Goal: Task Accomplishment & Management: Manage account settings

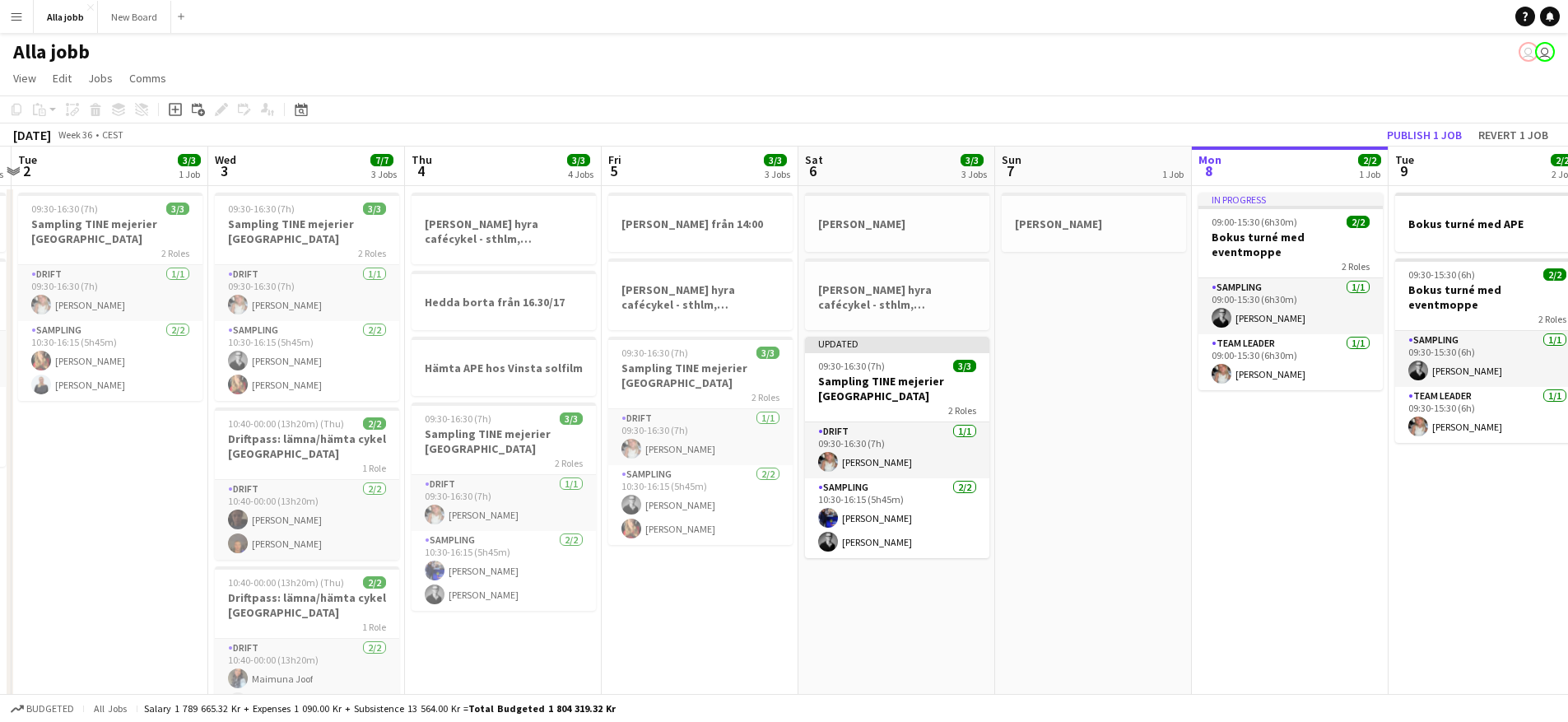
scroll to position [0, 467]
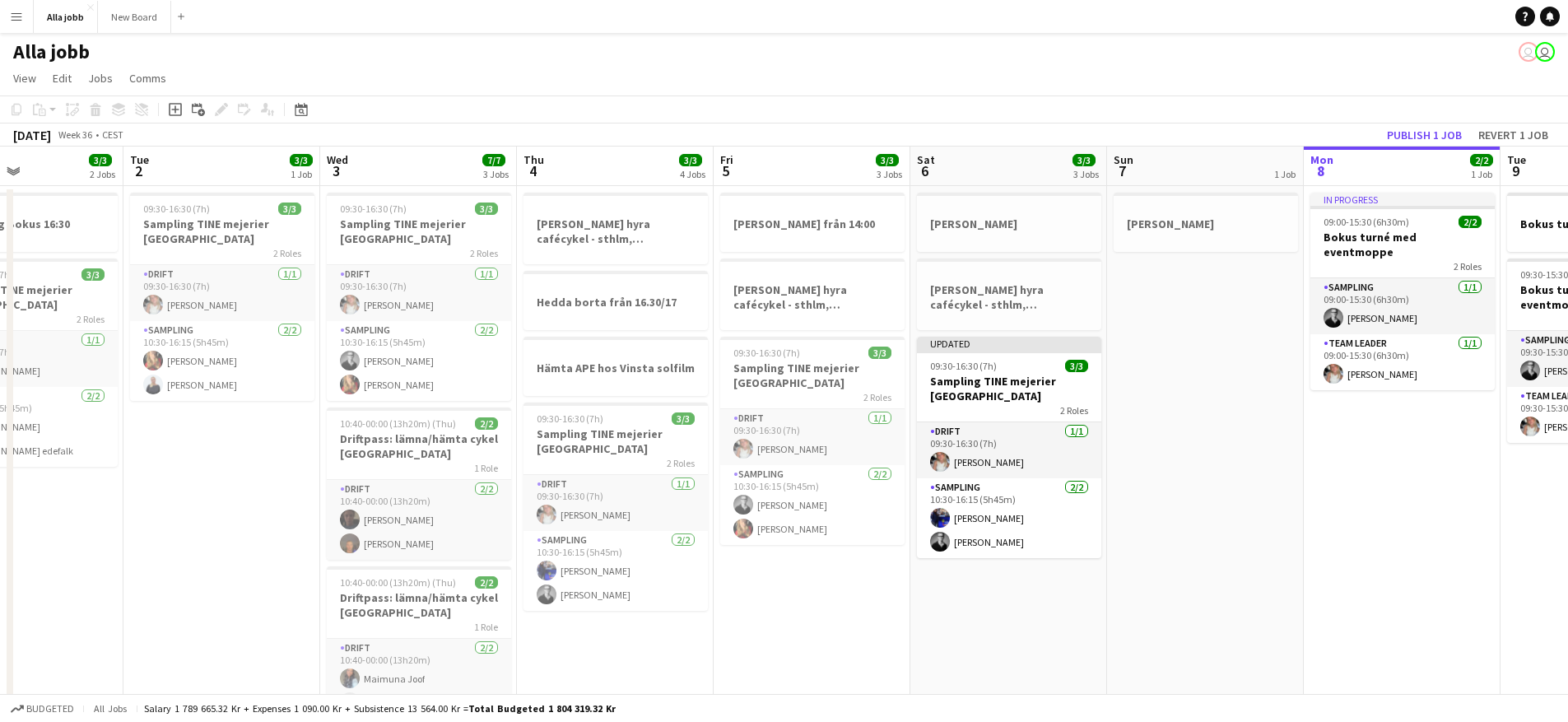
drag, startPoint x: 1074, startPoint y: 360, endPoint x: 1023, endPoint y: 360, distance: 51.0
click at [1023, 360] on app-calendar-viewport "Sat 30 5/5 2 Jobs Sun 31 Mon 1 3/3 2 Jobs Tue 2 3/3 1 Job Wed 3 7/7 3 Jobs Thu …" at bounding box center [784, 451] width 1568 height 609
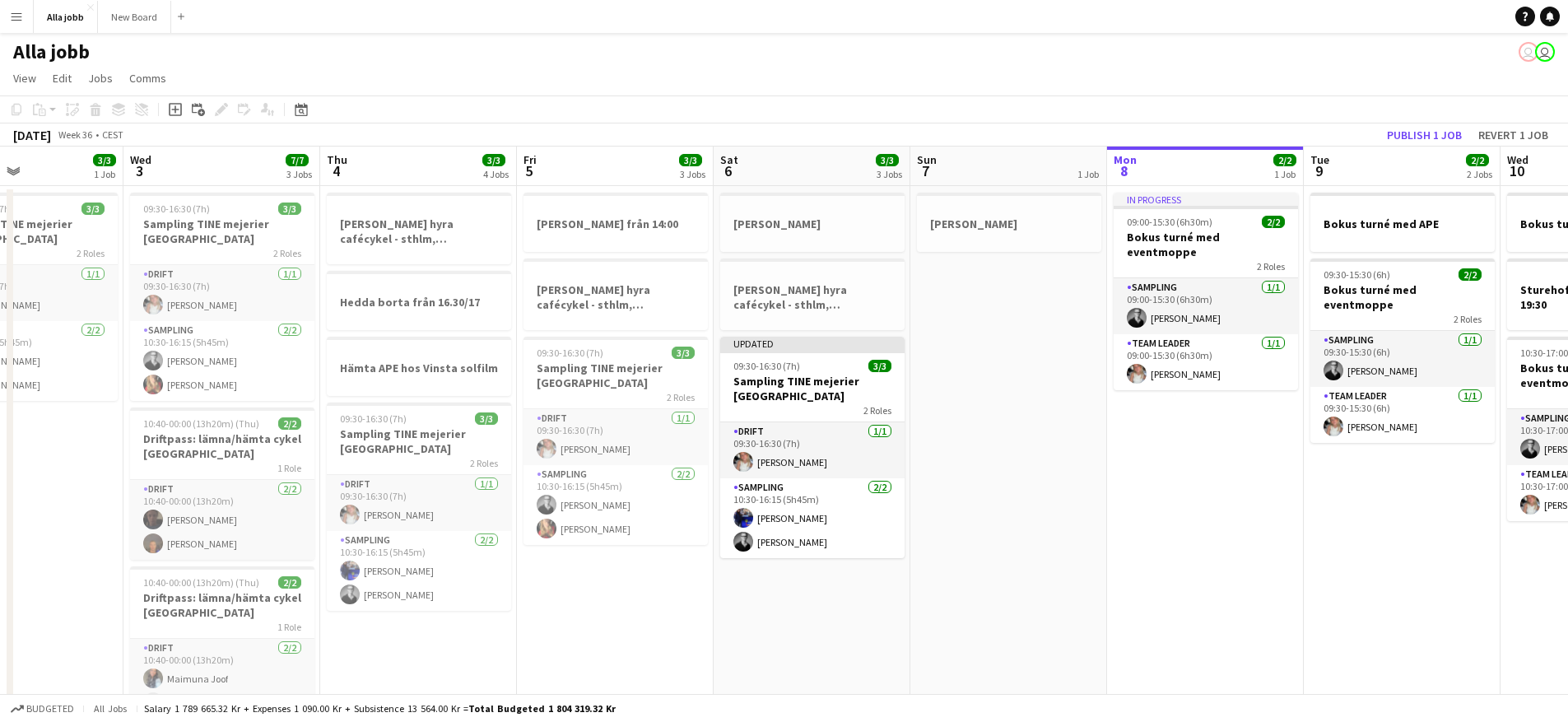
click at [660, 604] on app-date-cell "[PERSON_NAME] från 14:00 [PERSON_NAME] hyra cafécykel - sthlm, [GEOGRAPHIC_DATA…" at bounding box center [615, 470] width 197 height 570
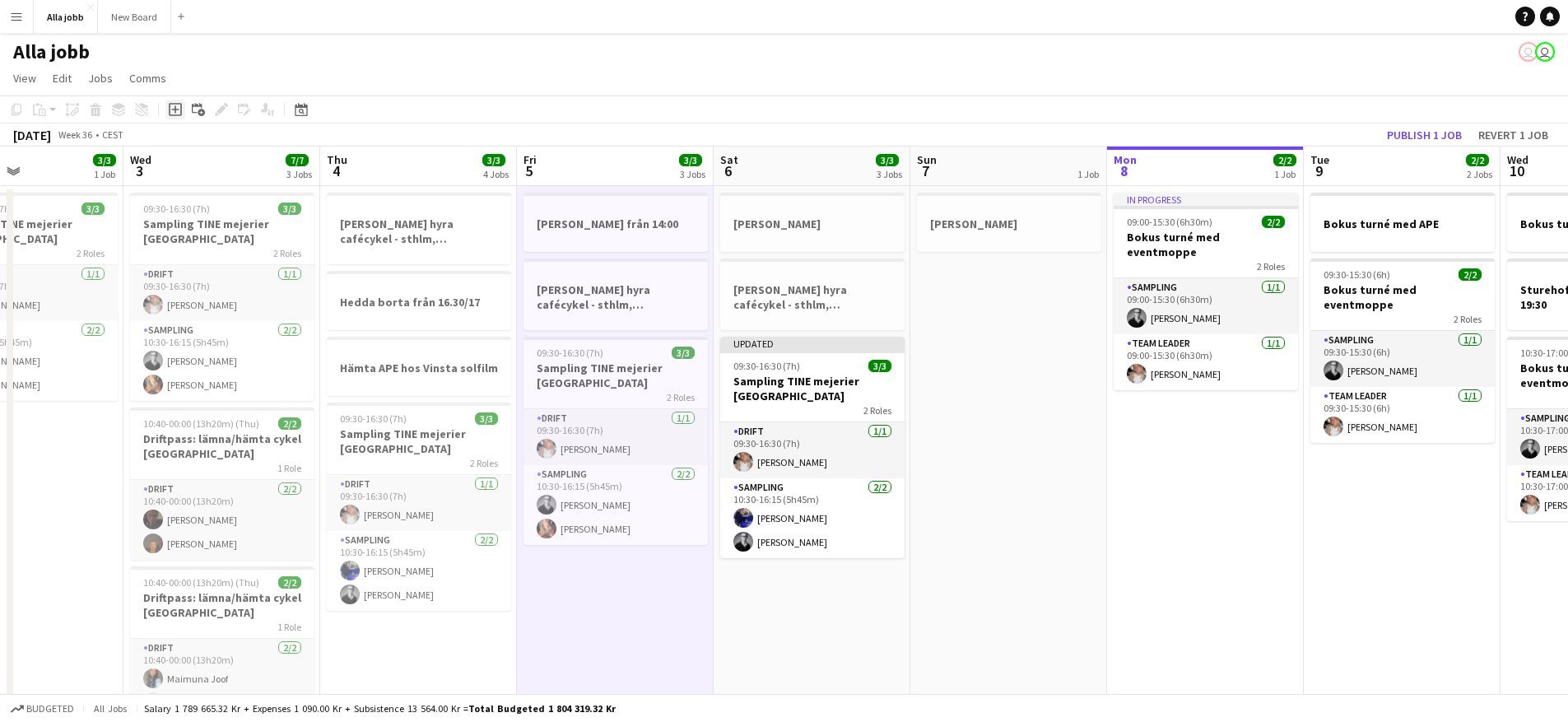
click at [174, 116] on div "Add job" at bounding box center [175, 109] width 19 height 19
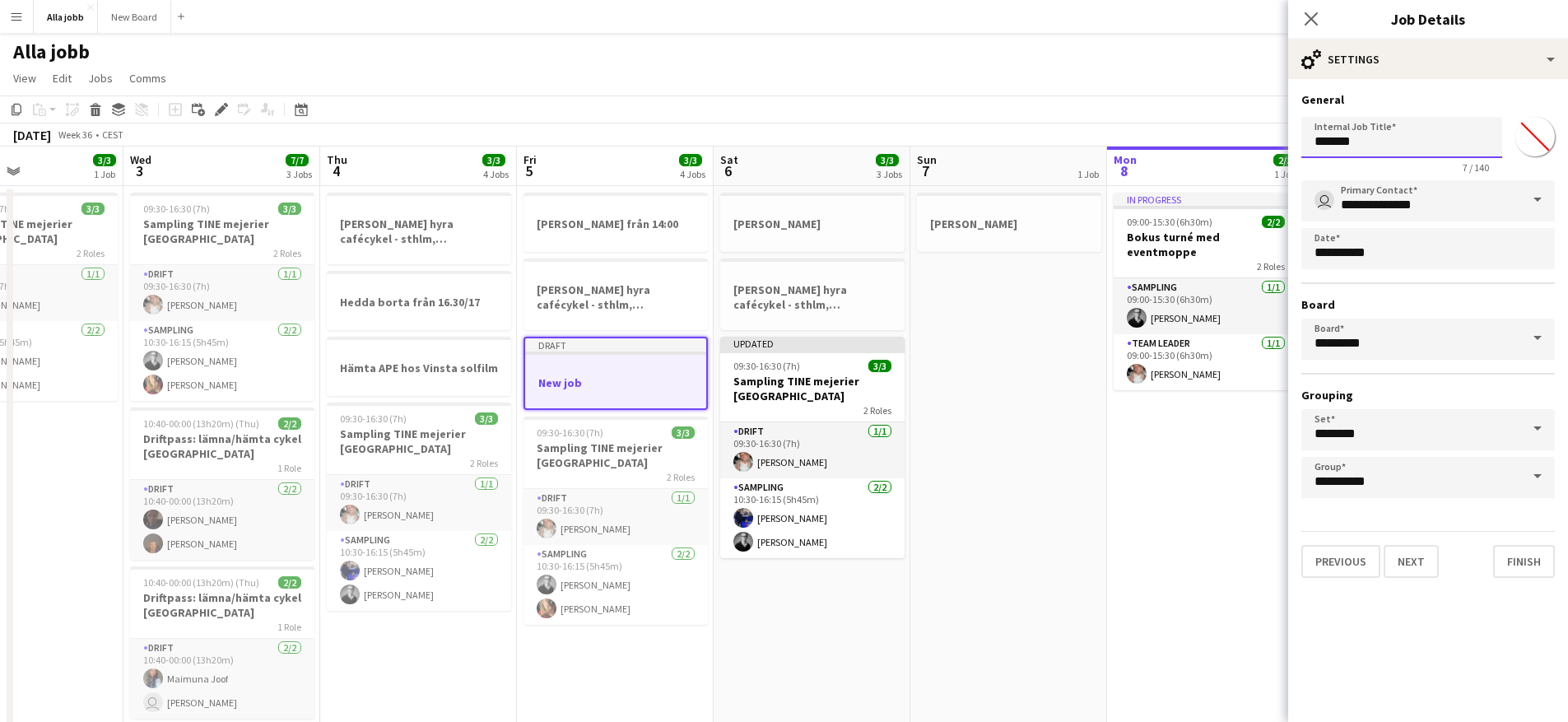
click at [1372, 148] on input "*******" at bounding box center [1402, 137] width 201 height 41
click at [1371, 148] on input "*******" at bounding box center [1402, 137] width 201 height 41
click at [1370, 150] on input "*******" at bounding box center [1402, 137] width 201 height 41
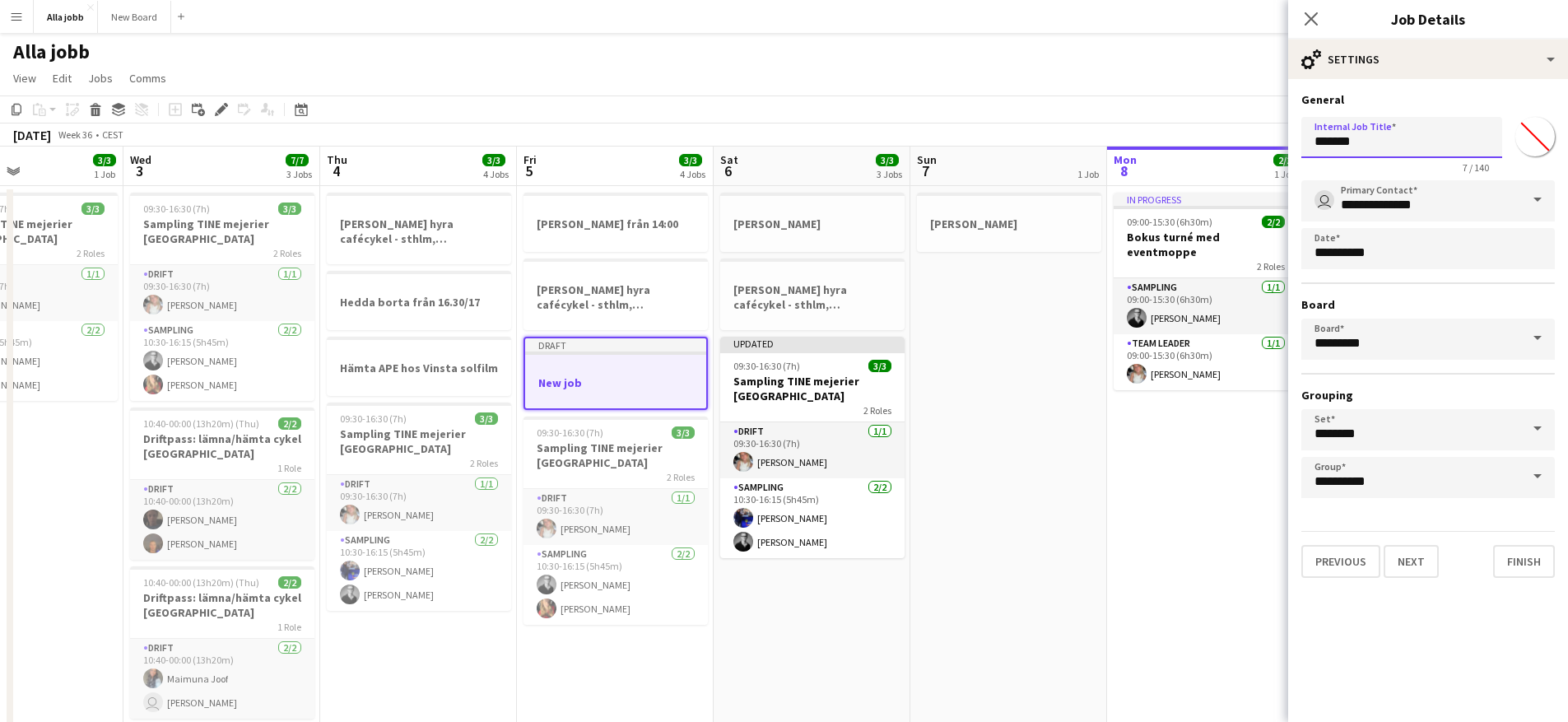
click at [1370, 150] on input "*******" at bounding box center [1402, 137] width 201 height 41
type input "*"
type input "**********"
click at [1542, 565] on button "Finish" at bounding box center [1524, 561] width 62 height 33
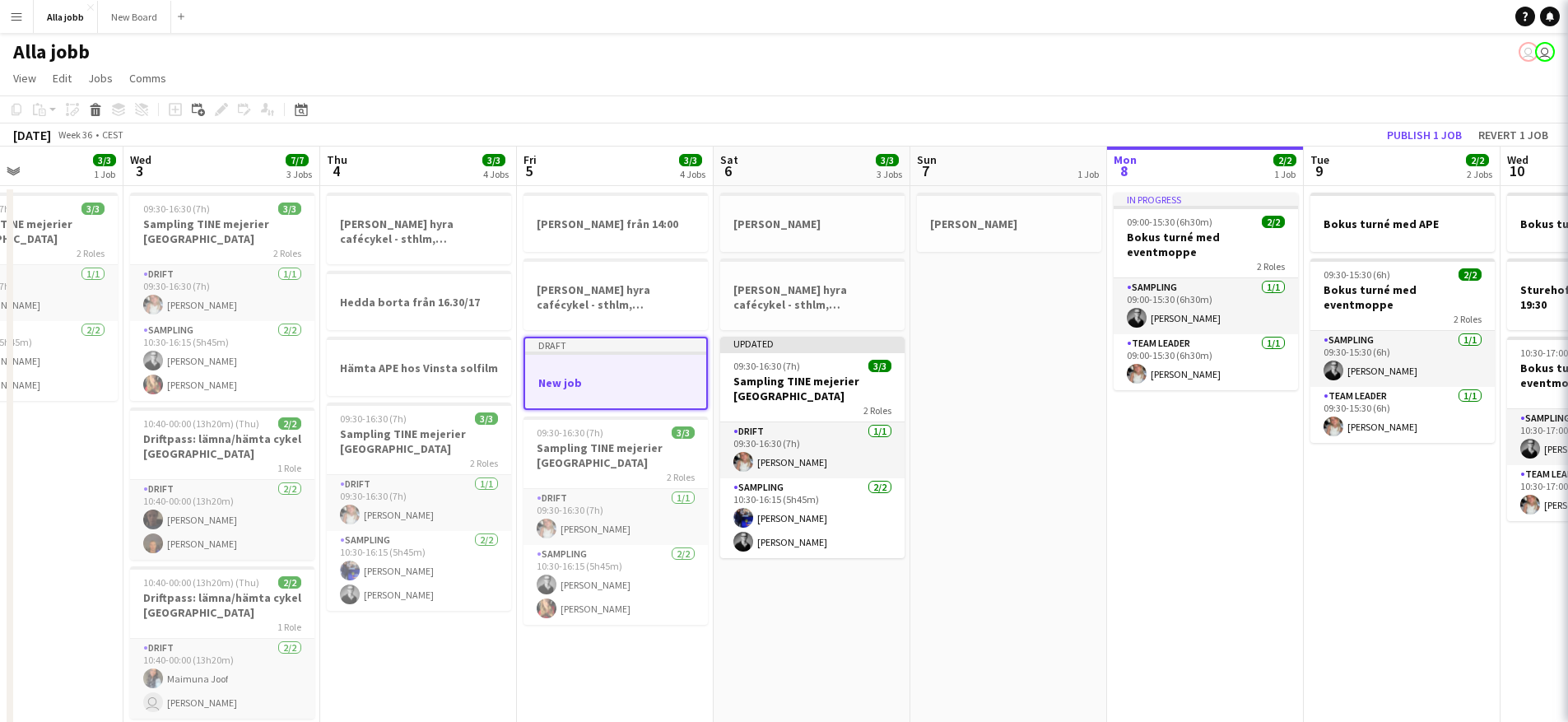
scroll to position [0, 0]
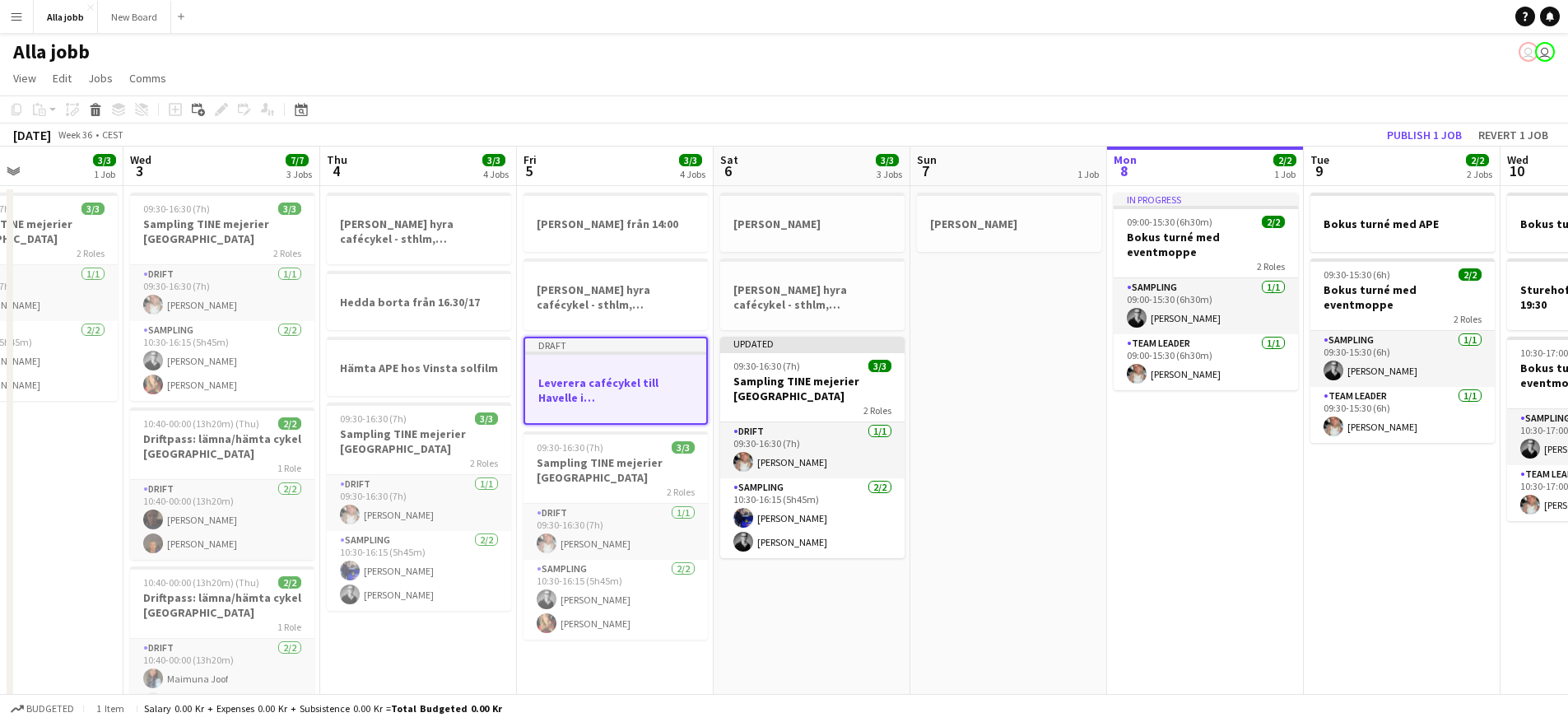
click at [1098, 364] on app-date-cell "[PERSON_NAME]" at bounding box center [1008, 470] width 197 height 570
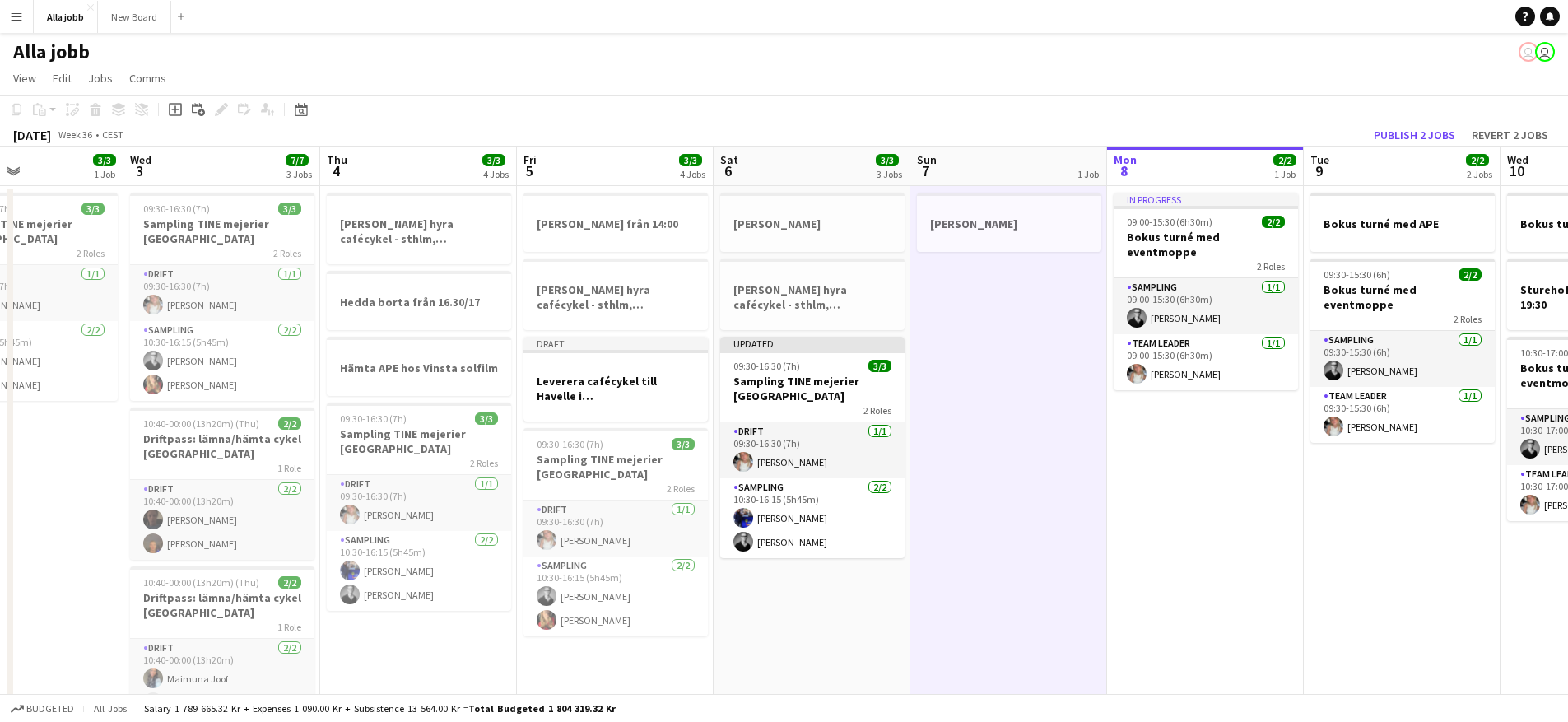
click at [979, 395] on app-date-cell "[PERSON_NAME]" at bounding box center [1008, 470] width 197 height 570
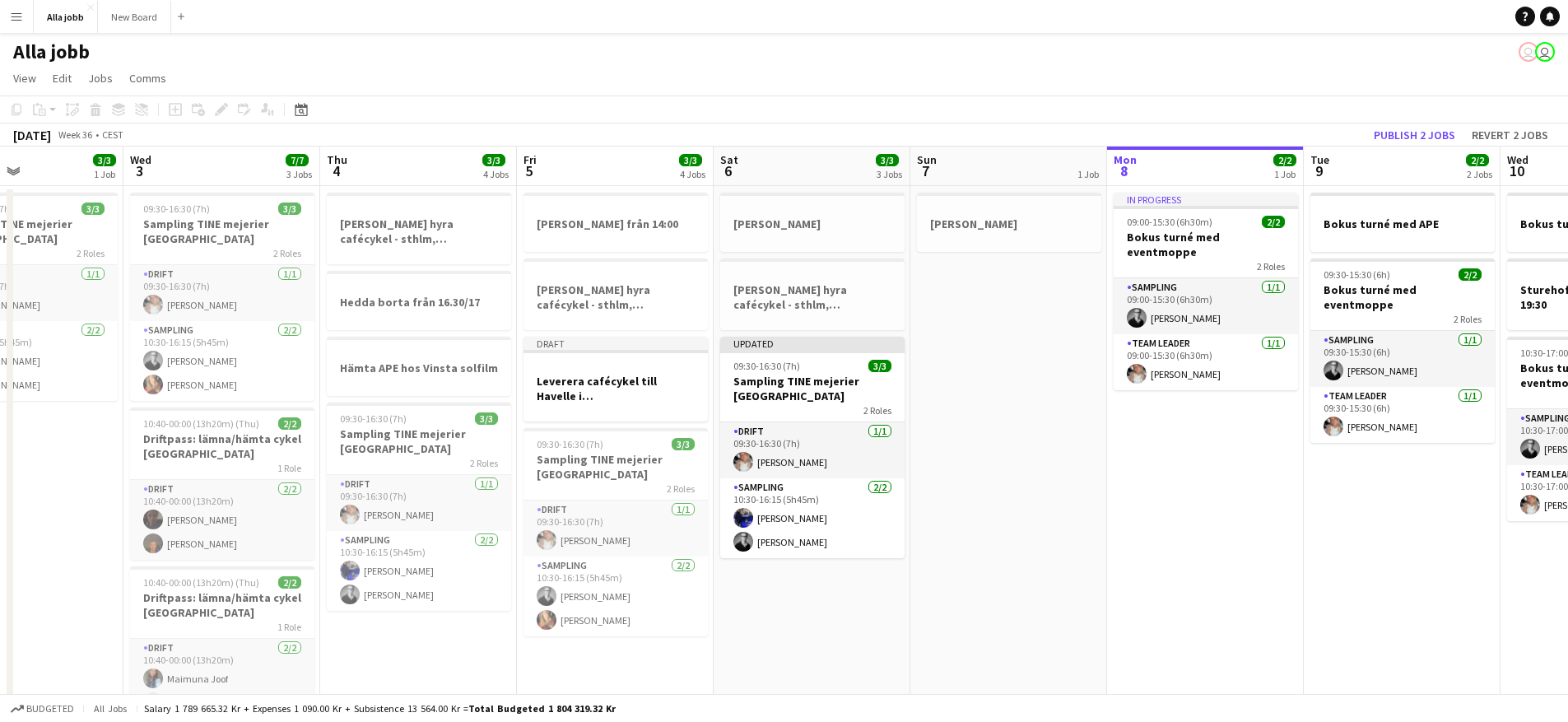
click at [895, 405] on app-calendar-viewport "Sun 31 Mon 1 3/3 2 Jobs Tue 2 3/3 1 Job Wed 3 7/7 3 Jobs Thu 4 3/3 4 Jobs Fri 5…" at bounding box center [784, 451] width 1568 height 609
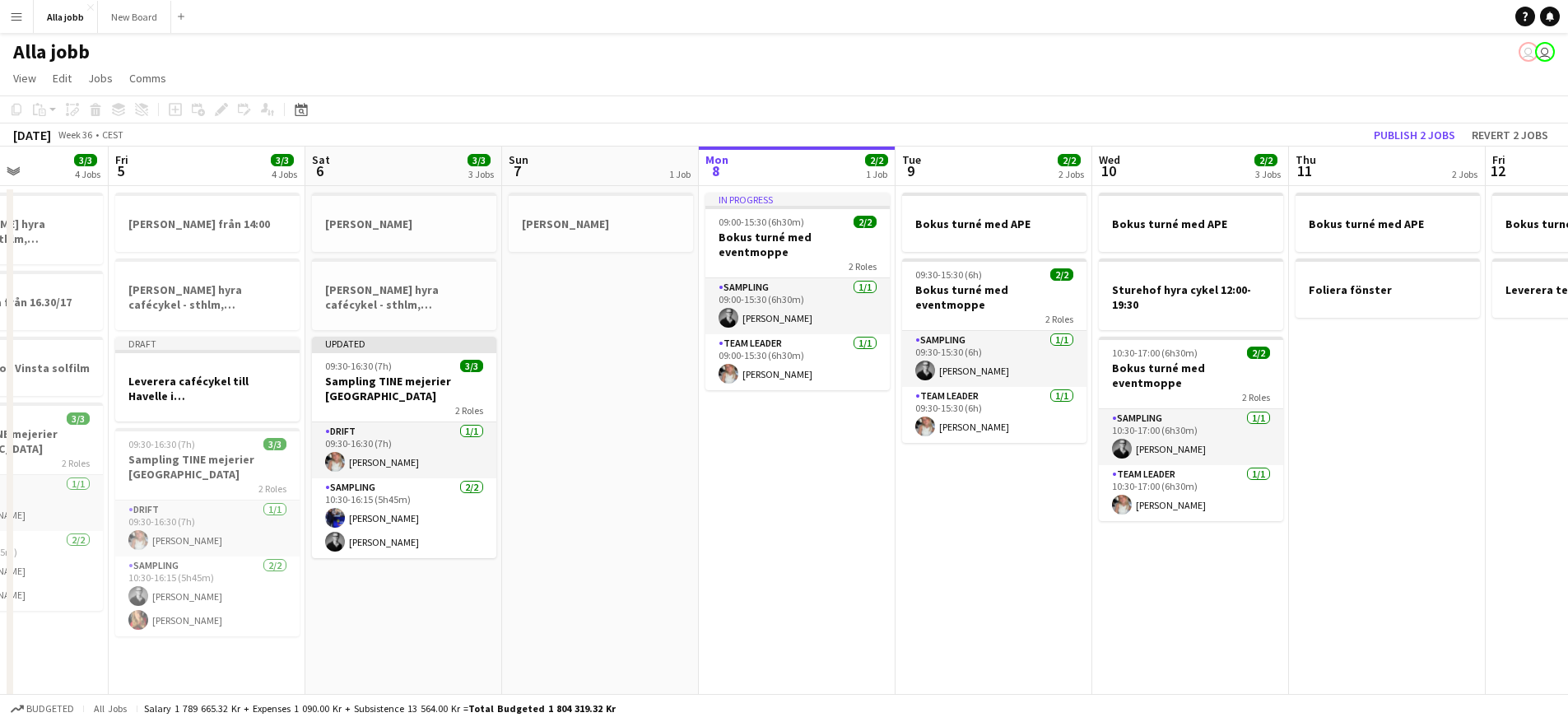
drag, startPoint x: 1402, startPoint y: 402, endPoint x: 1090, endPoint y: 391, distance: 312.2
click at [1096, 392] on app-calendar-viewport "Tue 2 3/3 1 Job Wed 3 7/7 3 Jobs Thu 4 3/3 4 Jobs Fri 5 3/3 4 Jobs Sat 6 3/3 3 …" at bounding box center [784, 451] width 1568 height 609
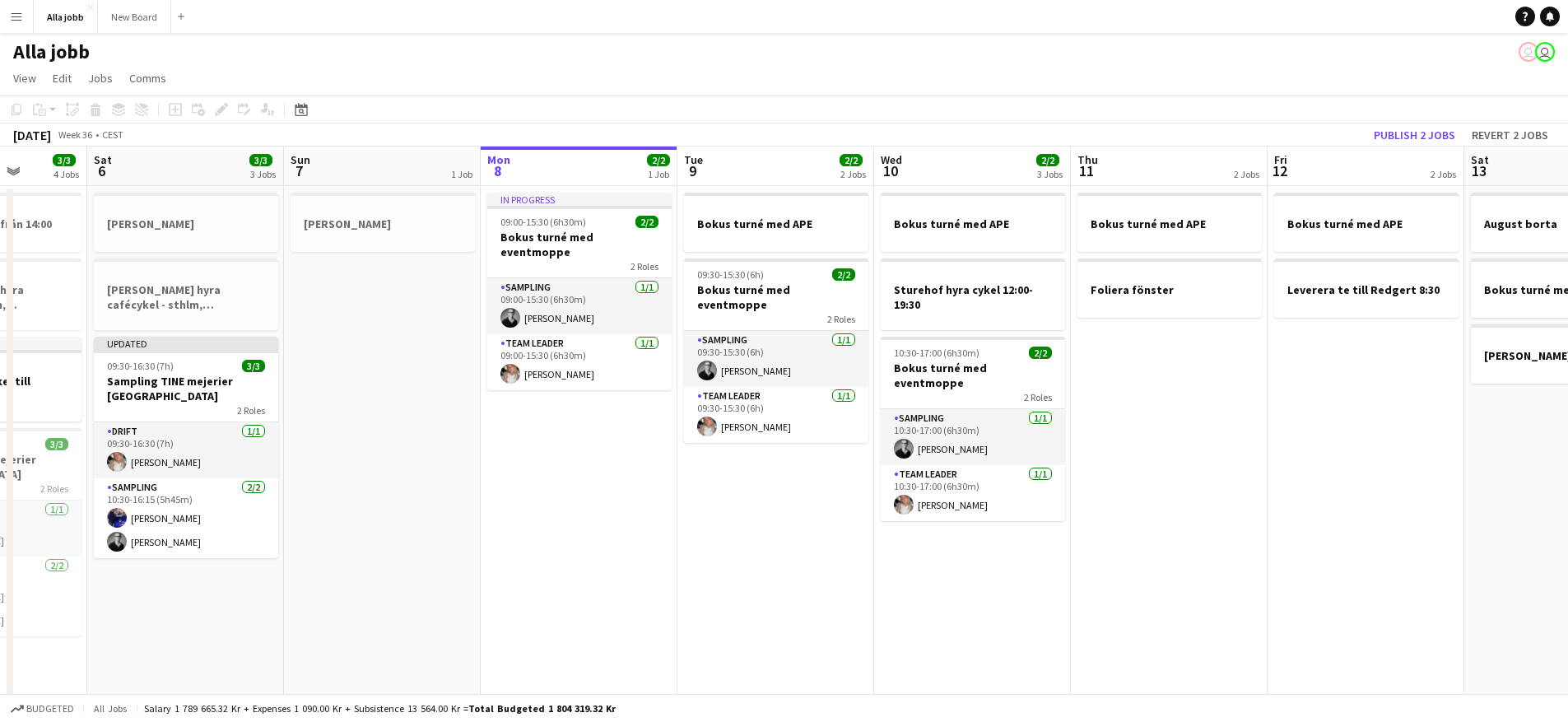
click at [1083, 386] on app-calendar-viewport "Wed 3 7/7 3 Jobs Thu 4 3/3 4 Jobs Fri 5 3/3 4 Jobs Sat 6 3/3 3 Jobs Sun 7 1 Job…" at bounding box center [784, 451] width 1568 height 609
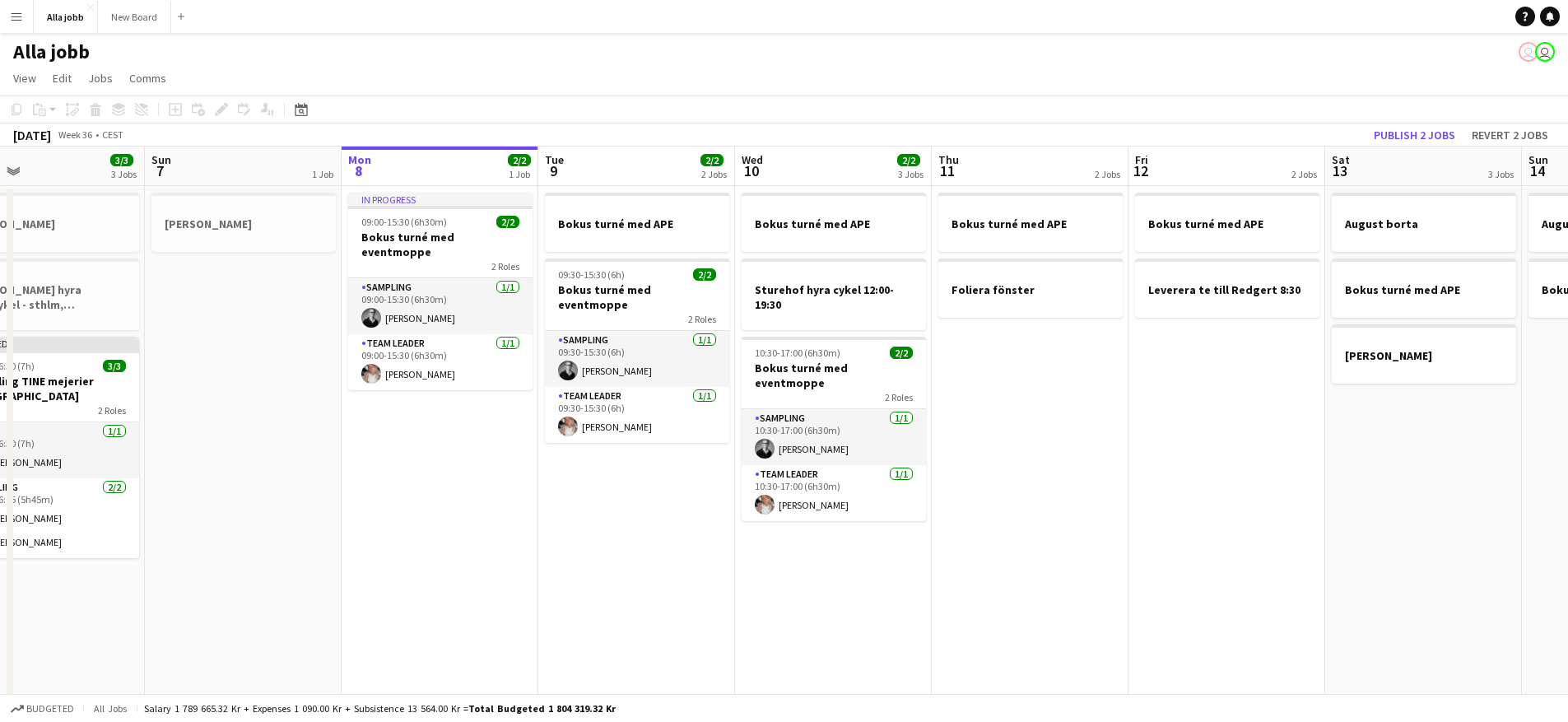
drag, startPoint x: 1070, startPoint y: 400, endPoint x: 1078, endPoint y: 401, distance: 8.1
click at [1070, 400] on app-calendar-viewport "Wed 3 7/7 3 Jobs Thu 4 3/3 4 Jobs Fri 5 3/3 4 Jobs Sat 6 3/3 3 Jobs Sun 7 1 Job…" at bounding box center [784, 451] width 1568 height 609
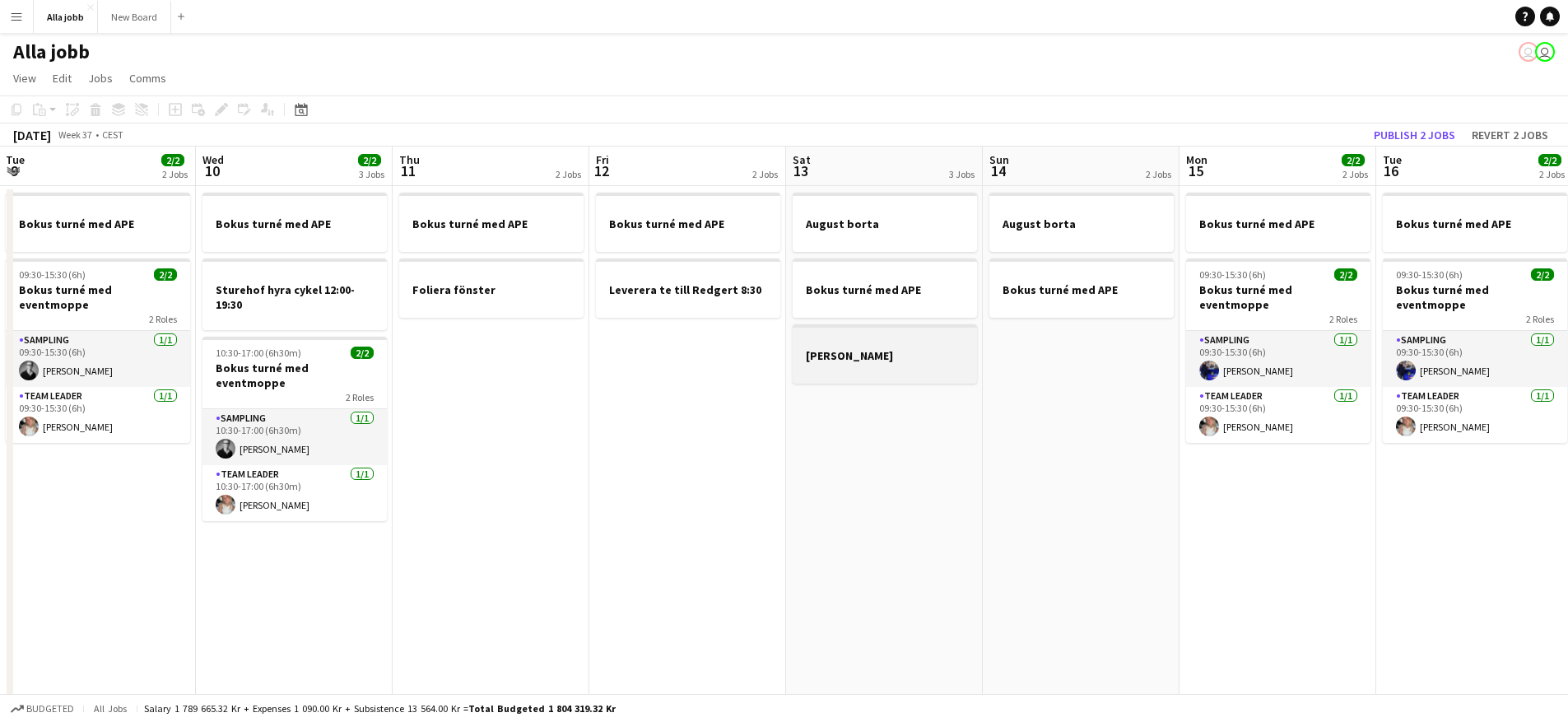
scroll to position [0, 630]
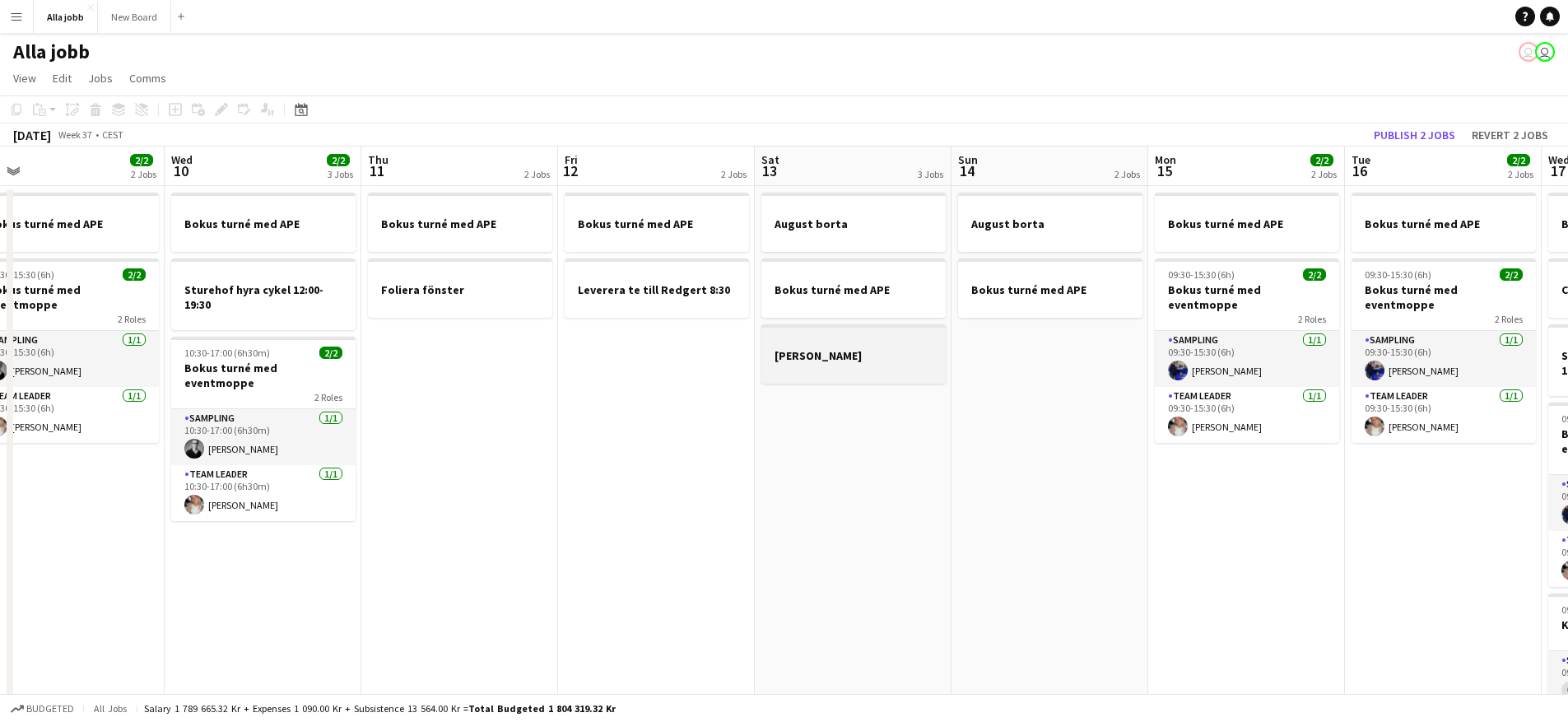
drag, startPoint x: 861, startPoint y: 368, endPoint x: 798, endPoint y: 365, distance: 63.1
click at [813, 366] on app-calendar-viewport "Sat 6 3/3 3 Jobs Sun 7 1 Job Mon 8 2/2 1 Job Tue 9 2/2 2 Jobs Wed 10 2/2 3 Jobs…" at bounding box center [784, 480] width 1568 height 668
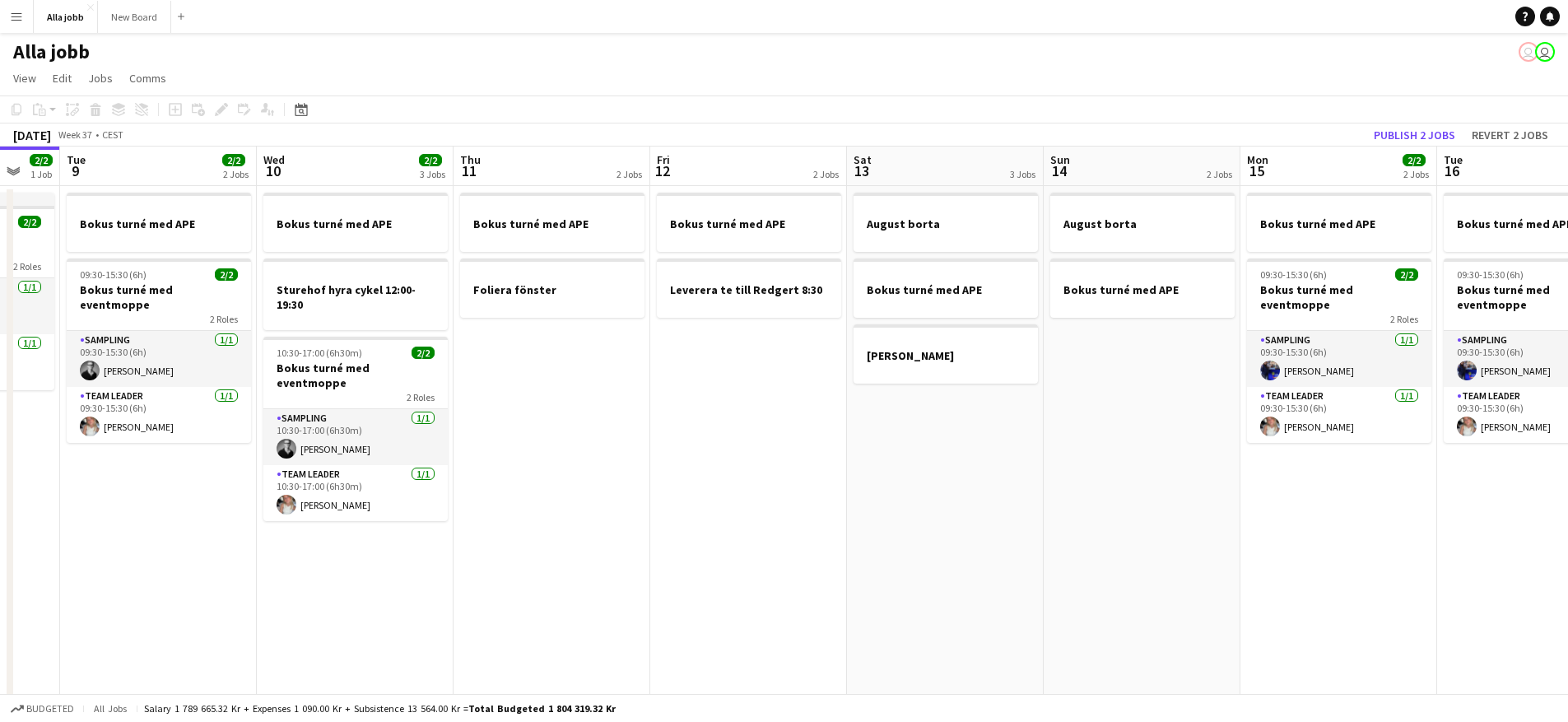
click at [701, 252] on app-calendar-viewport "Sat 6 3/3 3 Jobs Sun 7 1 Job Mon 8 2/2 1 Job Tue 9 2/2 2 Jobs Wed 10 2/2 3 Jobs…" at bounding box center [784, 541] width 1568 height 791
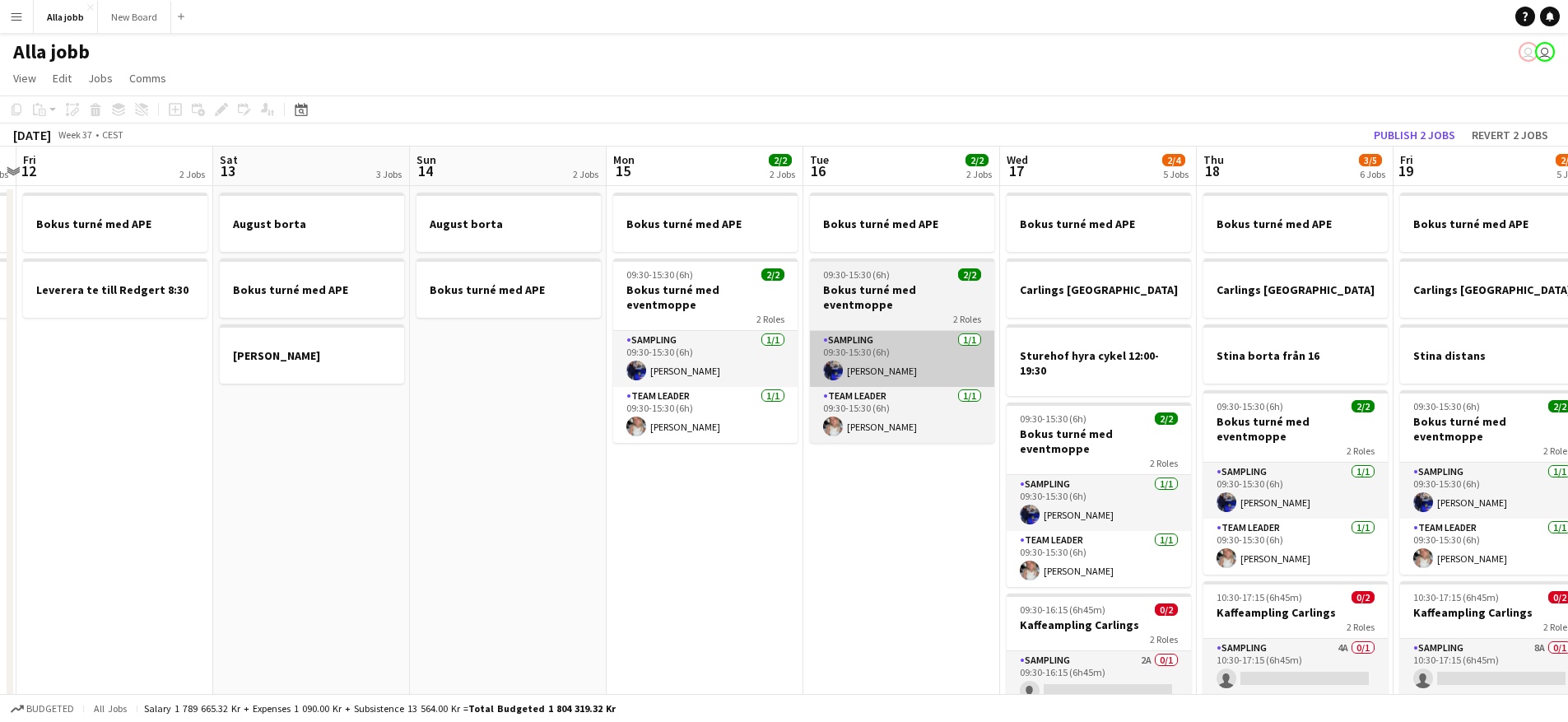
drag, startPoint x: 836, startPoint y: 270, endPoint x: 1206, endPoint y: 315, distance: 372.7
click at [1166, 312] on app-calendar-viewport "Wed 10 2/2 3 Jobs Thu 11 2 Jobs Fri 12 2 Jobs Sat 13 3 Jobs Sun 14 2 Jobs Mon 1…" at bounding box center [784, 541] width 1568 height 791
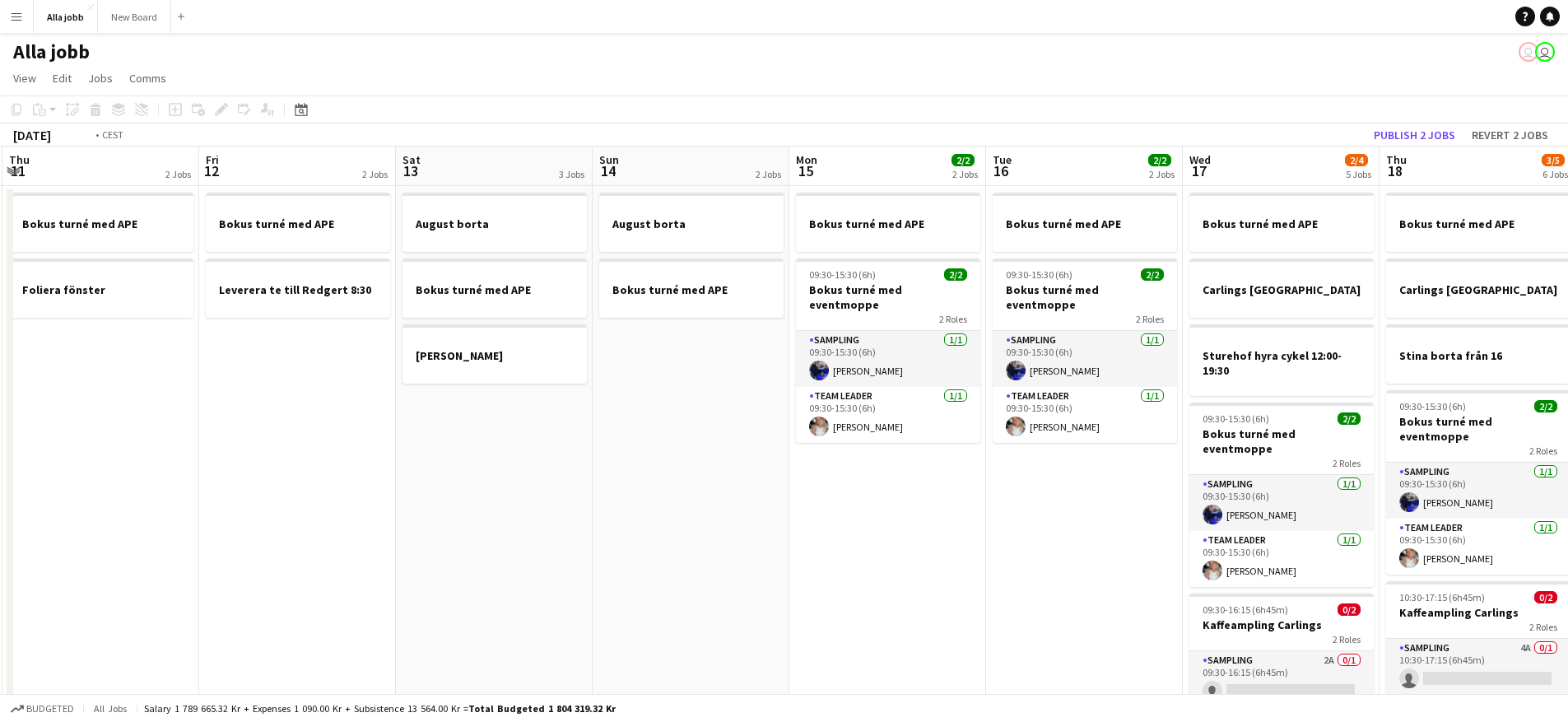
drag, startPoint x: 691, startPoint y: 313, endPoint x: 1179, endPoint y: 345, distance: 489.0
click at [1104, 347] on app-calendar-viewport "Mon 8 2/2 1 Job Tue 9 2/2 2 Jobs Wed 10 2/2 3 Jobs Thu 11 2 Jobs Fri 12 2 Jobs …" at bounding box center [784, 541] width 1568 height 791
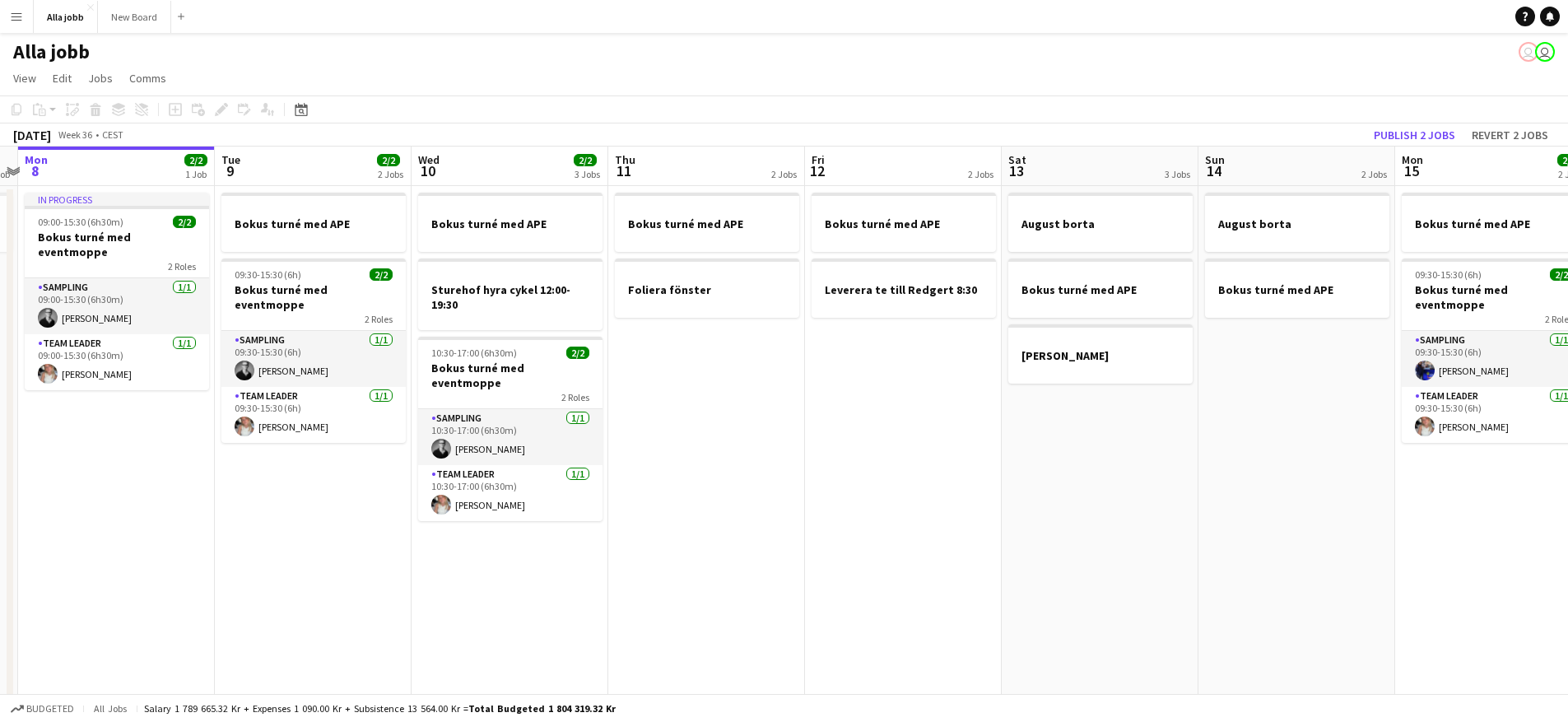
scroll to position [0, 370]
drag, startPoint x: 674, startPoint y: 401, endPoint x: 1116, endPoint y: 420, distance: 442.4
click at [1108, 421] on app-calendar-viewport "Sat 6 3/3 3 Jobs Sun 7 1 Job Mon 8 2/2 1 Job Tue 9 2/2 2 Jobs Wed 10 2/2 3 Jobs…" at bounding box center [784, 541] width 1568 height 791
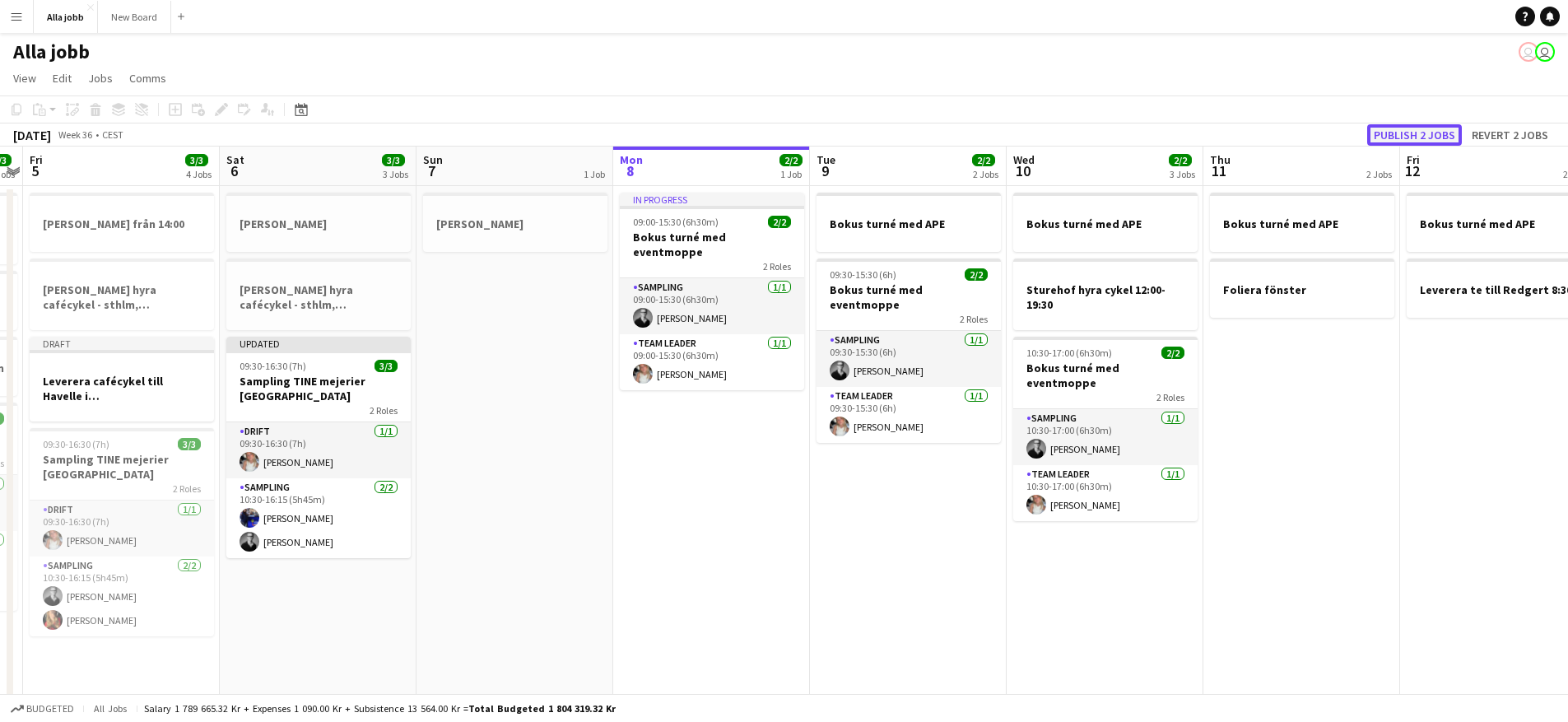
click at [1417, 130] on button "Publish 2 jobs" at bounding box center [1414, 135] width 95 height 21
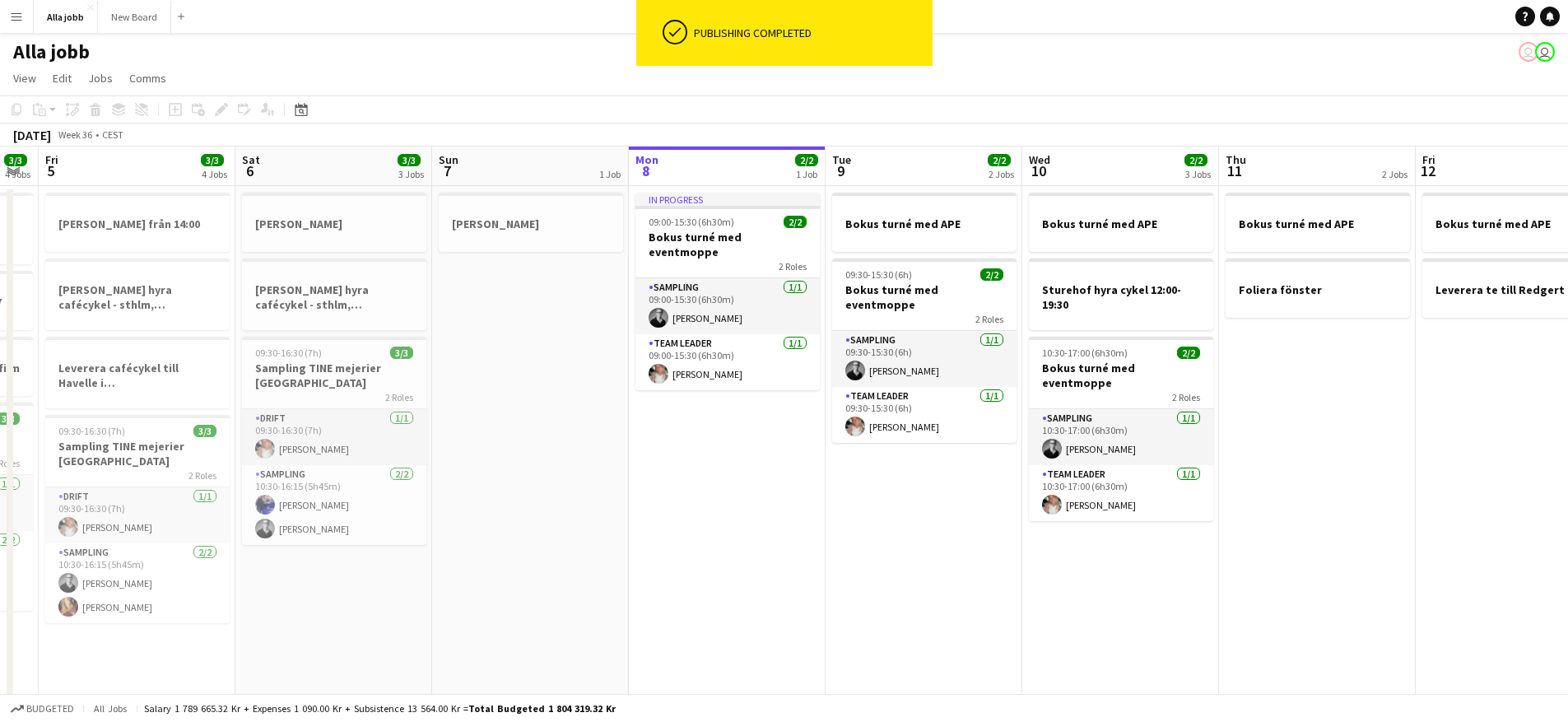
scroll to position [0, 474]
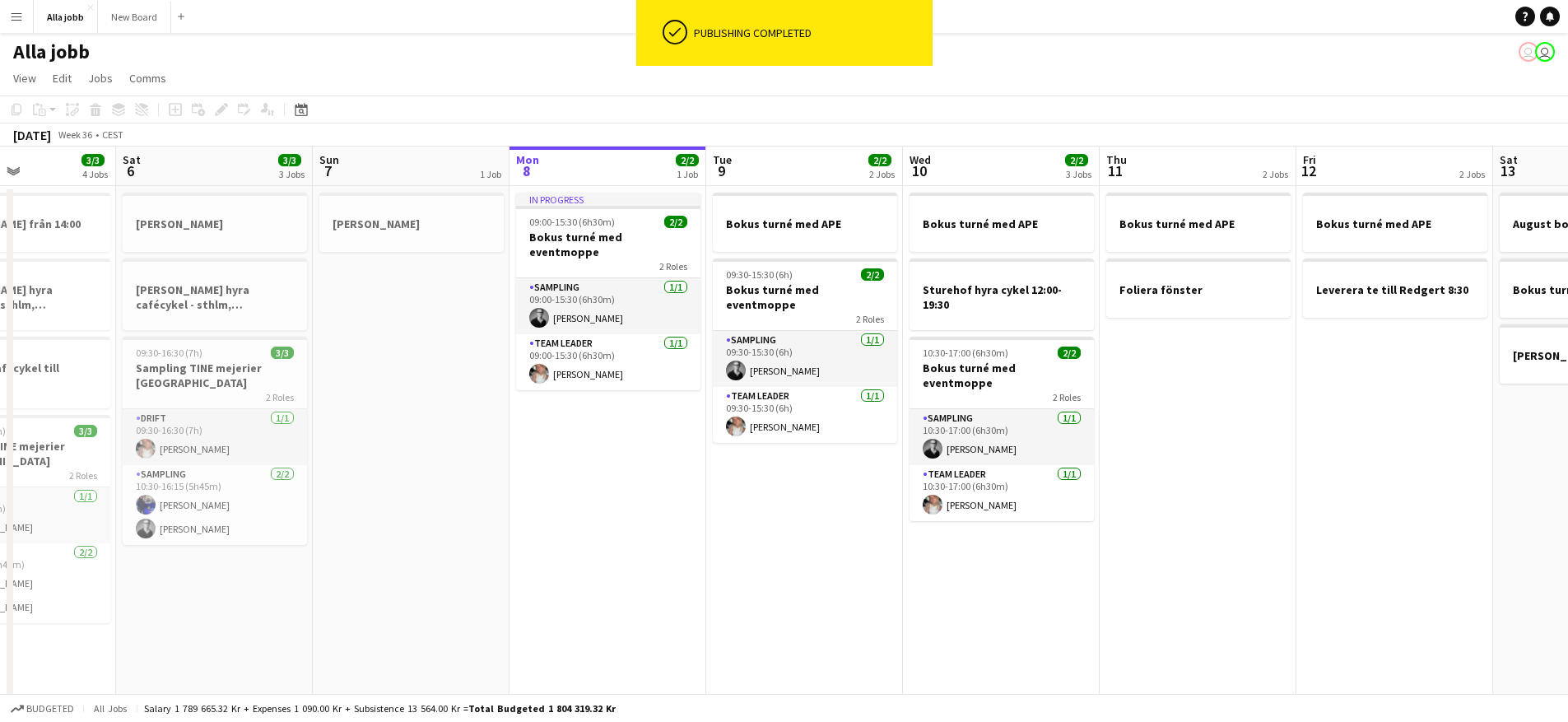
drag, startPoint x: 821, startPoint y: 394, endPoint x: 871, endPoint y: 395, distance: 50.0
click at [871, 395] on app-calendar-viewport "Wed 3 7/7 3 Jobs Thu 4 3/3 4 Jobs Fri 5 3/3 4 Jobs Sat 6 3/3 3 Jobs Sun 7 1 Job…" at bounding box center [784, 541] width 1568 height 791
